Goal: Information Seeking & Learning: Check status

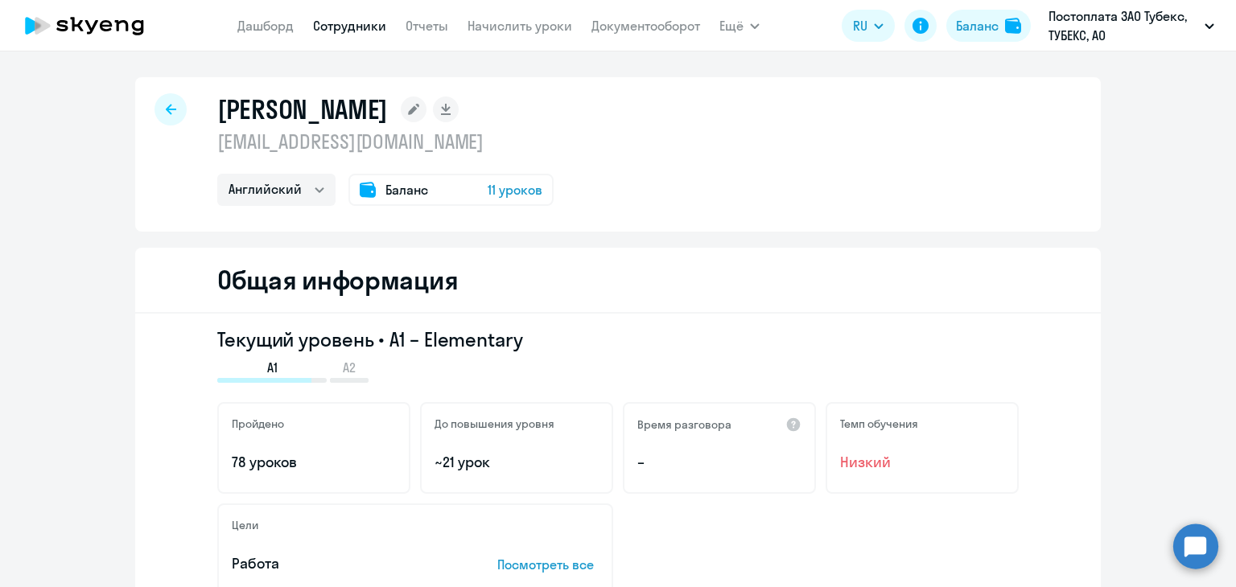
select select "english"
click at [256, 29] on link "Дашборд" at bounding box center [265, 26] width 56 height 16
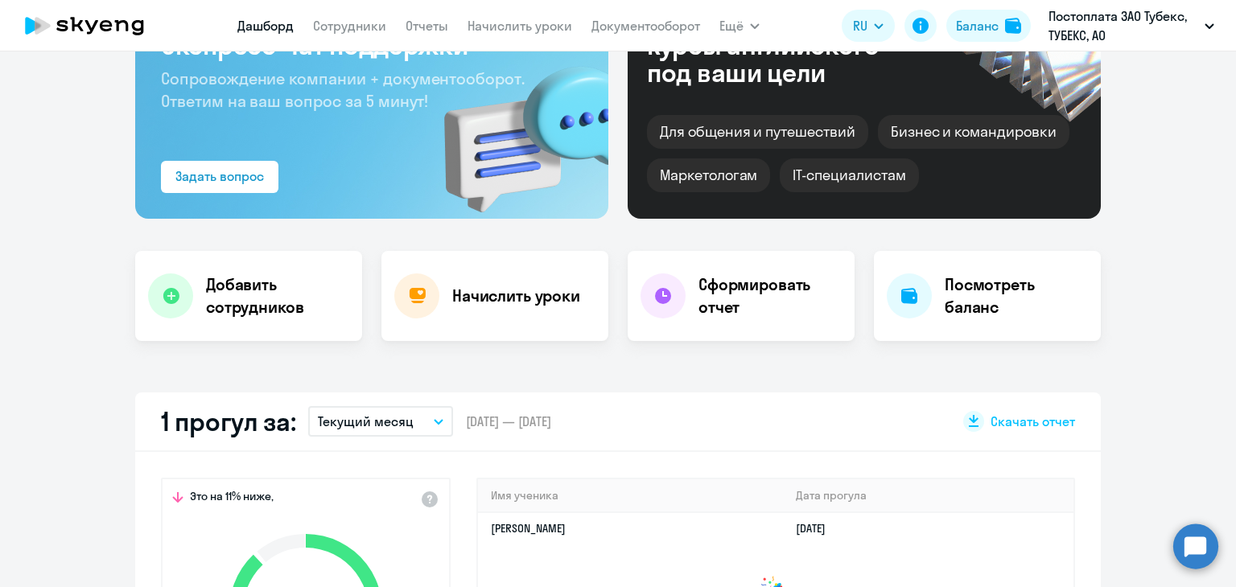
scroll to position [322, 0]
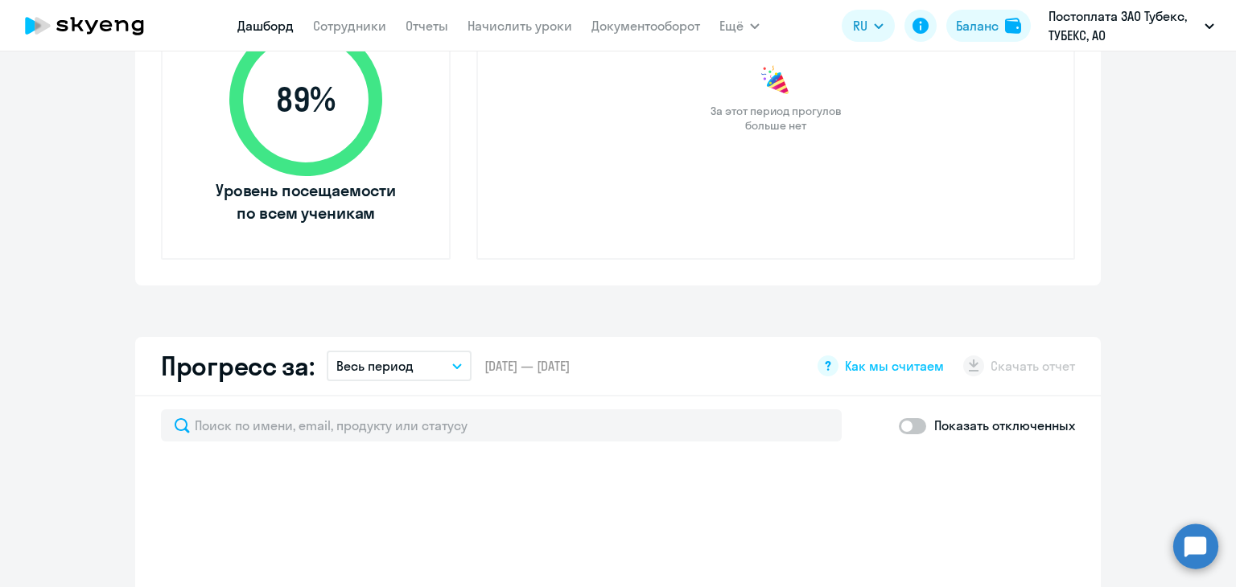
select select "30"
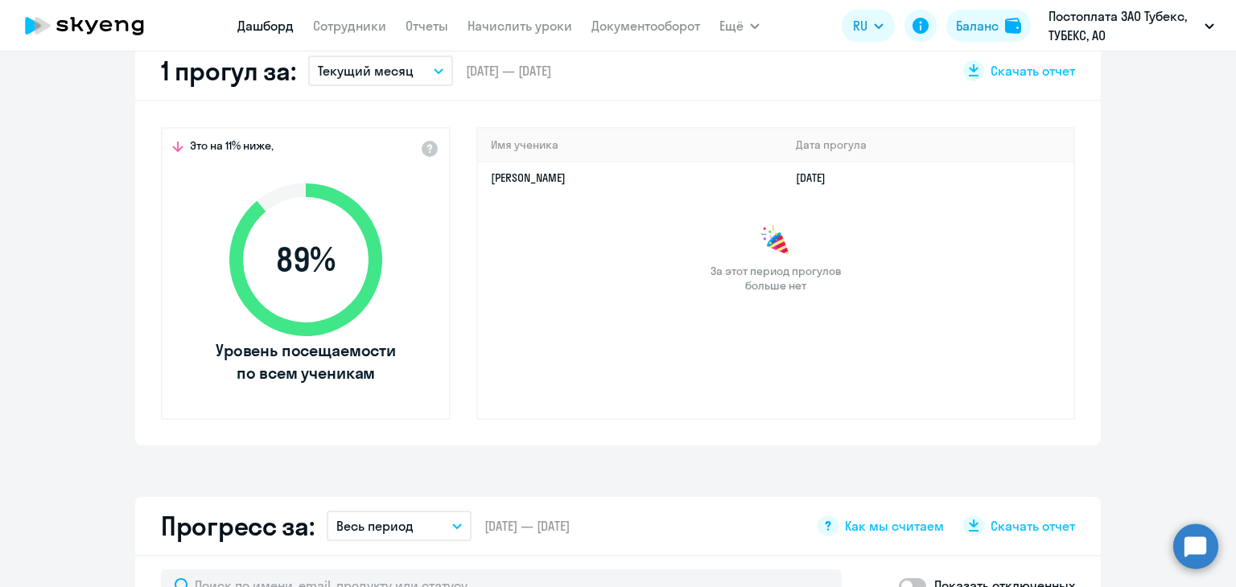
scroll to position [0, 0]
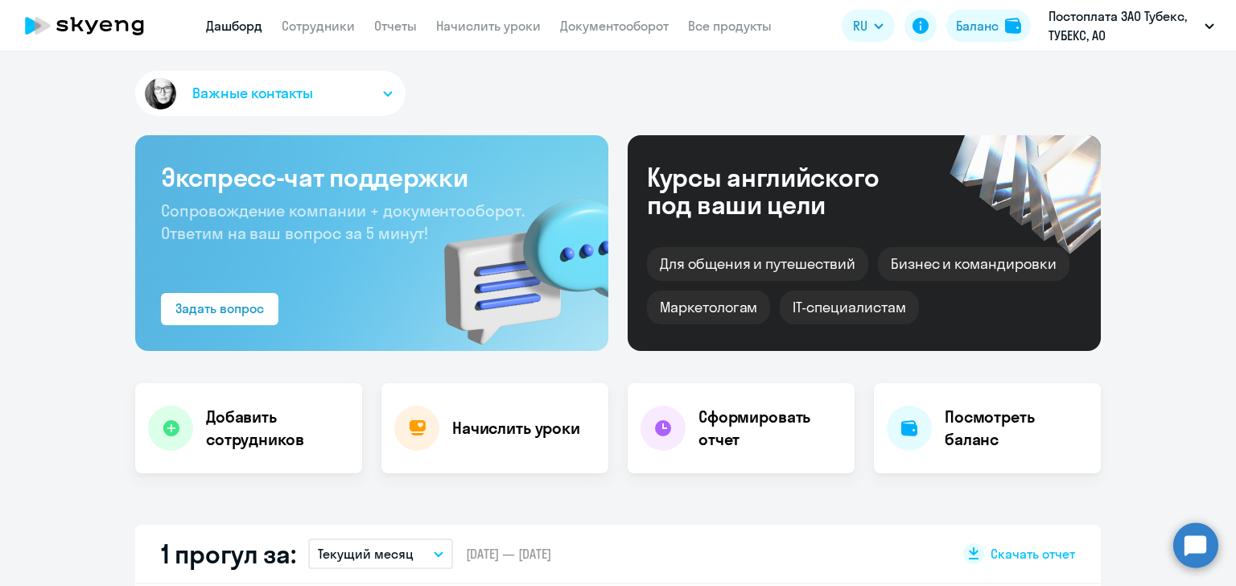
select select "30"
